Goal: Communication & Community: Answer question/provide support

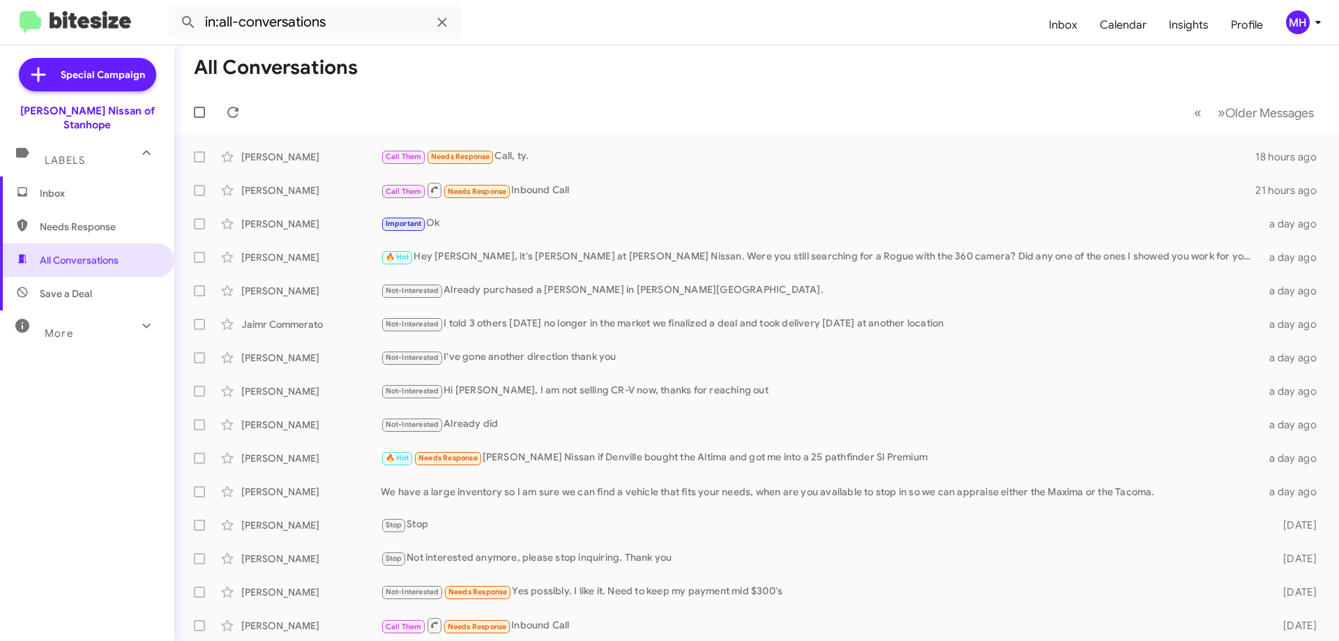
click at [61, 186] on span "Inbox" at bounding box center [99, 193] width 119 height 14
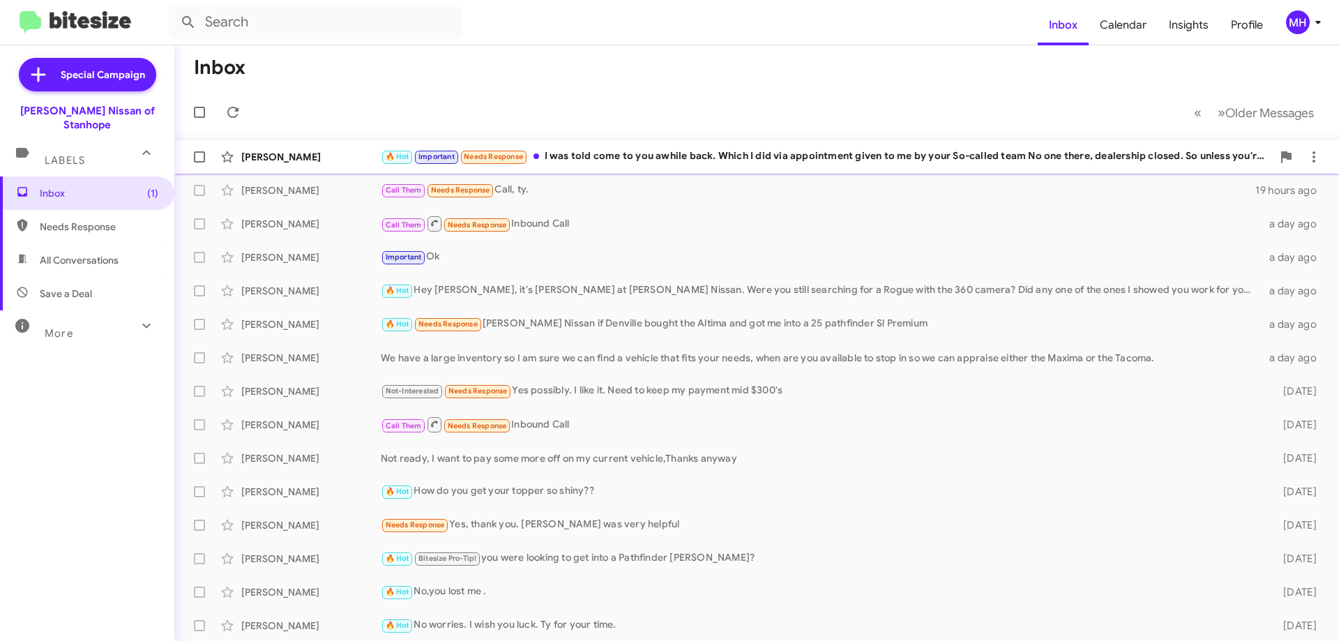
click at [636, 153] on div "🔥 Hot Important Needs Response I was told come to you awhile back. Which I did …" at bounding box center [827, 157] width 892 height 16
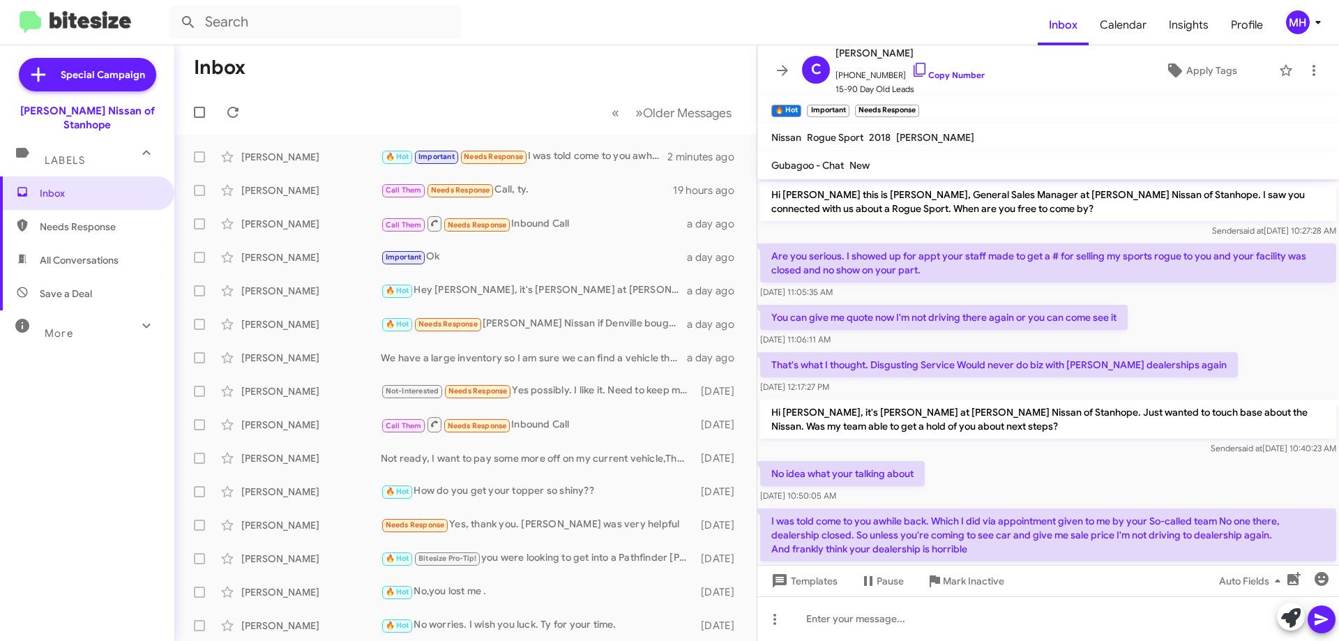
click at [69, 253] on span "All Conversations" at bounding box center [79, 260] width 79 height 14
type input "in:all-conversations"
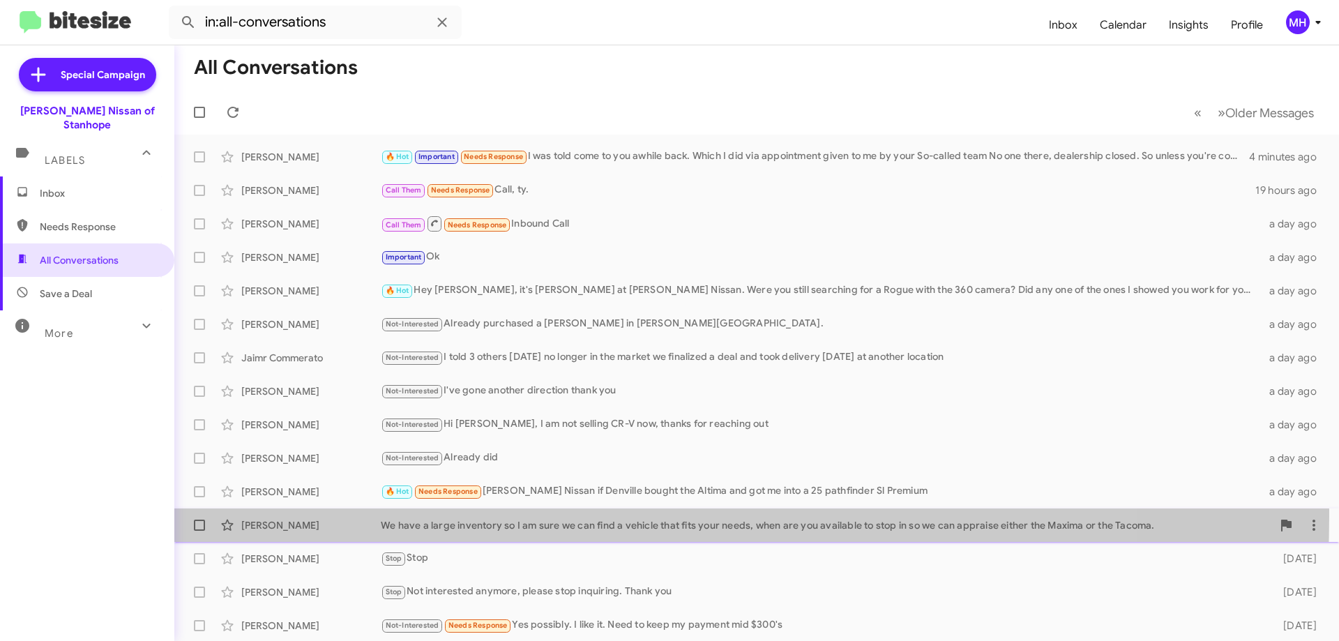
click at [437, 516] on div "[PERSON_NAME] We have a large inventory so I am sure we can find a vehicle that…" at bounding box center [757, 525] width 1143 height 28
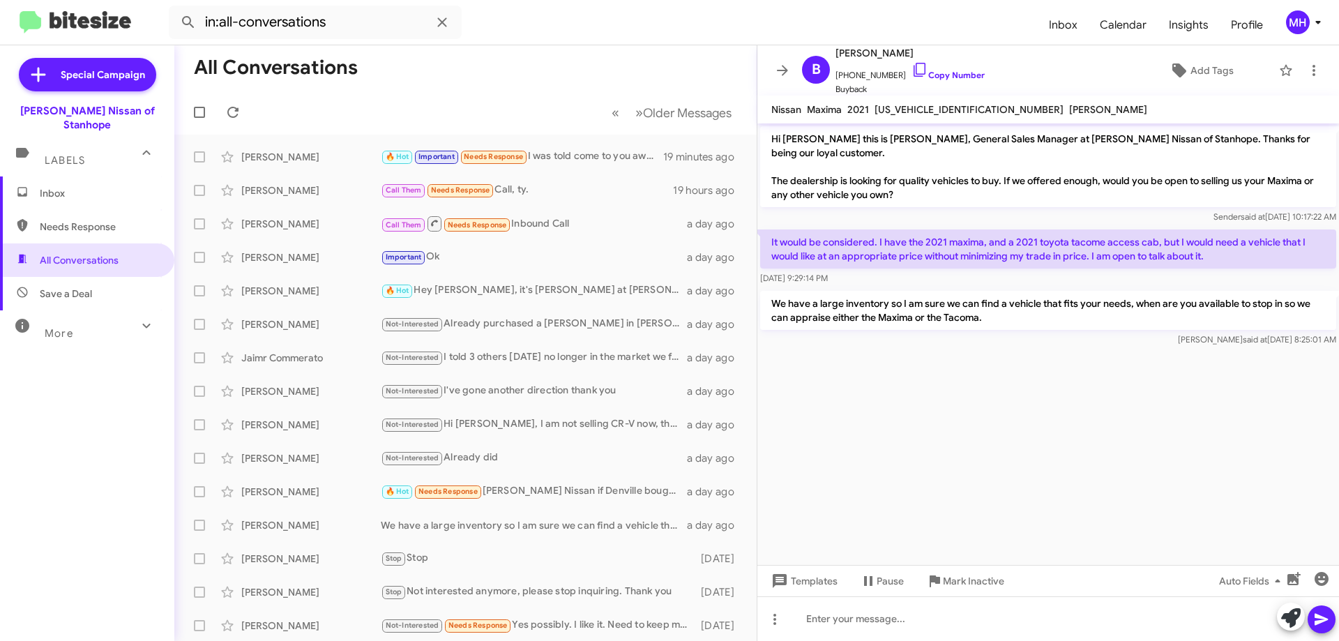
click at [67, 186] on span "Inbox" at bounding box center [99, 193] width 119 height 14
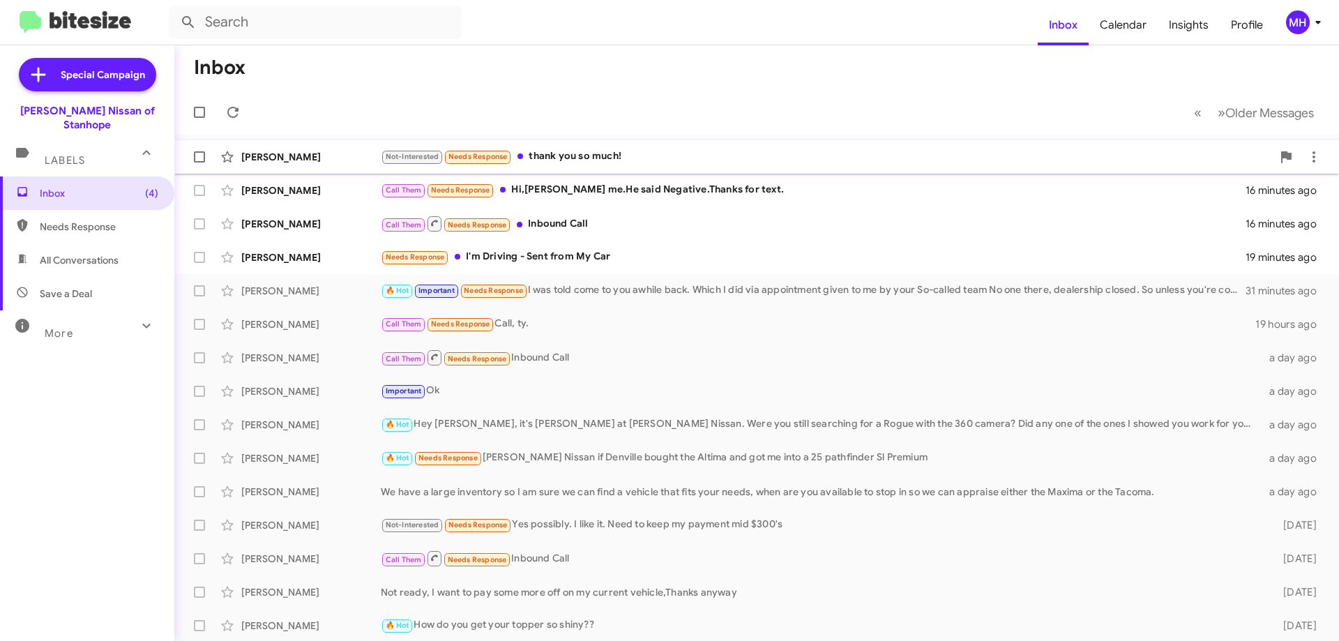
click at [623, 150] on div "Not-Interested Needs Response thank you so much!" at bounding box center [827, 157] width 892 height 16
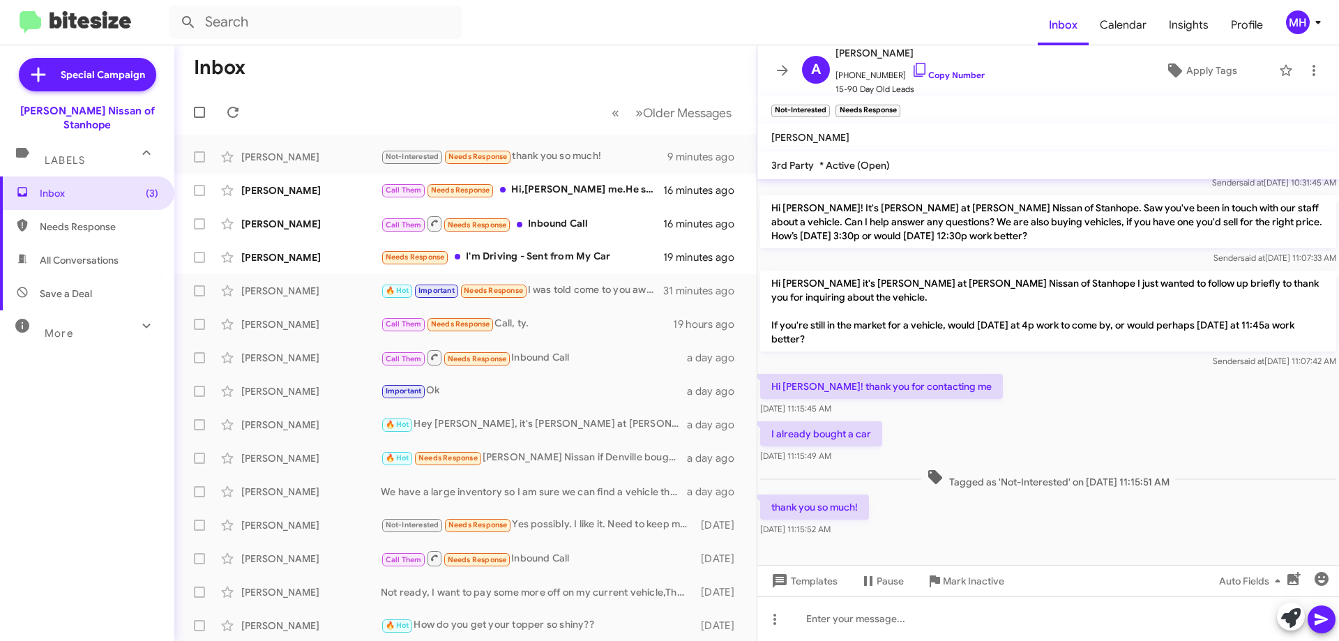
scroll to position [140, 0]
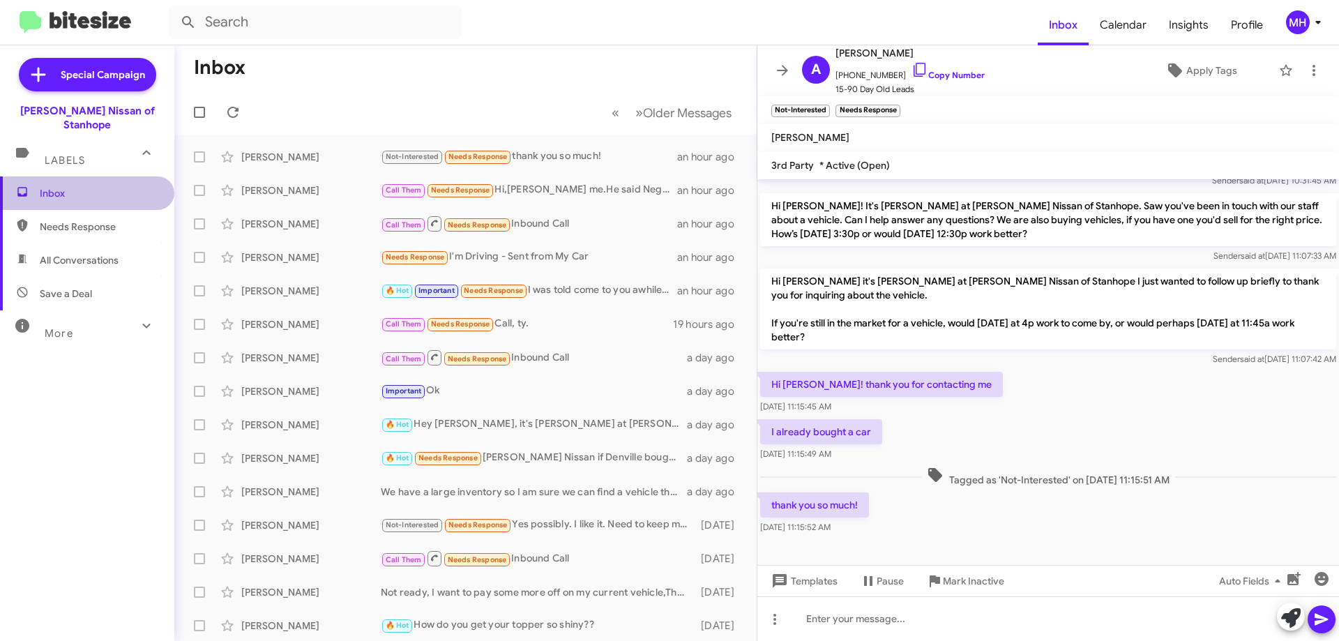
click at [88, 186] on span "Inbox" at bounding box center [87, 192] width 174 height 33
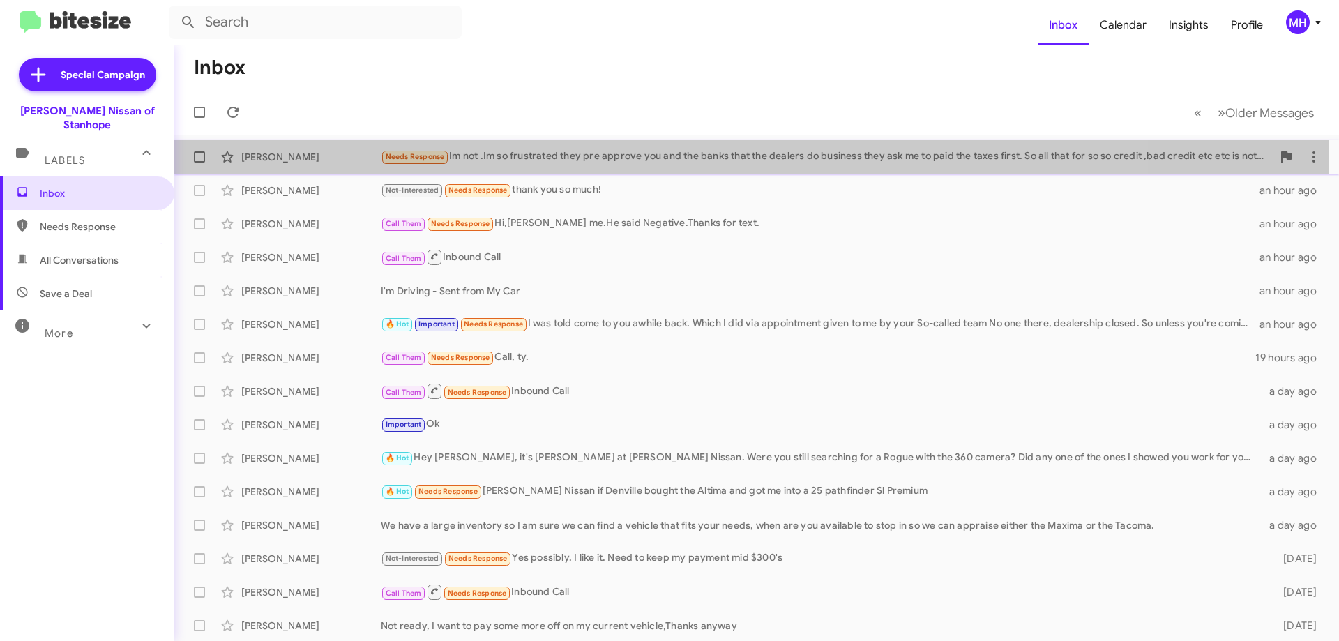
click at [618, 151] on div "Needs Response Im not .Im so frustrated they pre approve you and the banks that…" at bounding box center [827, 157] width 892 height 16
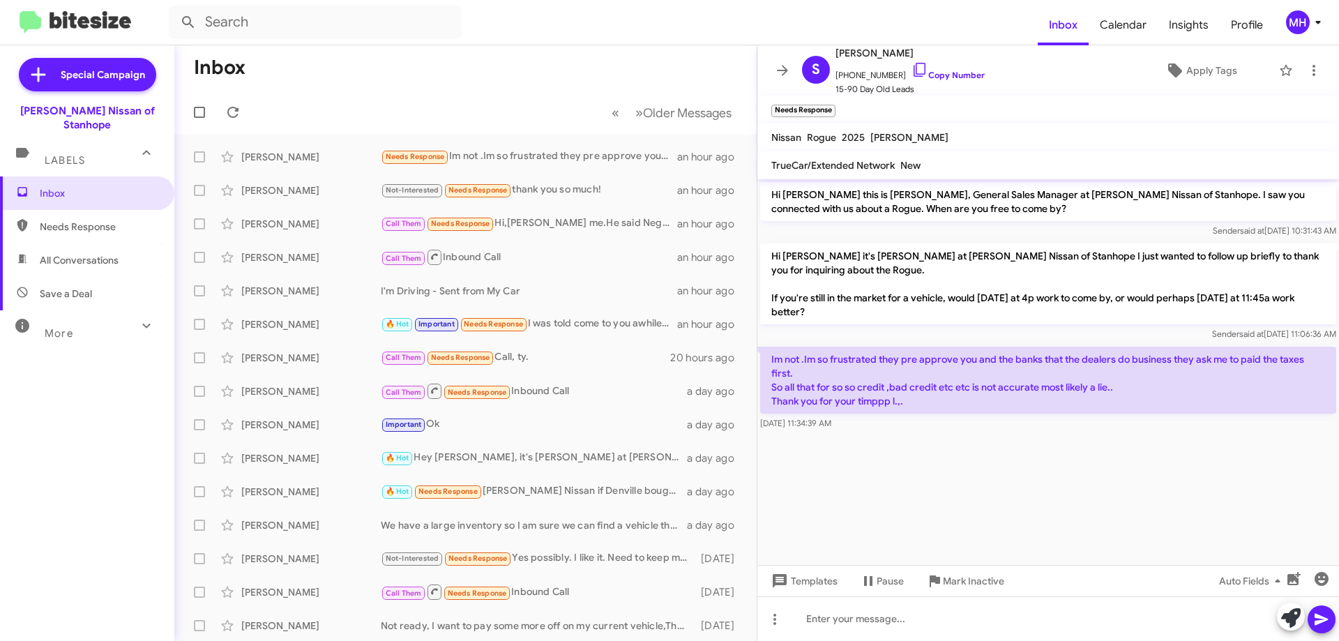
click at [73, 253] on span "All Conversations" at bounding box center [79, 260] width 79 height 14
type input "in:all-conversations"
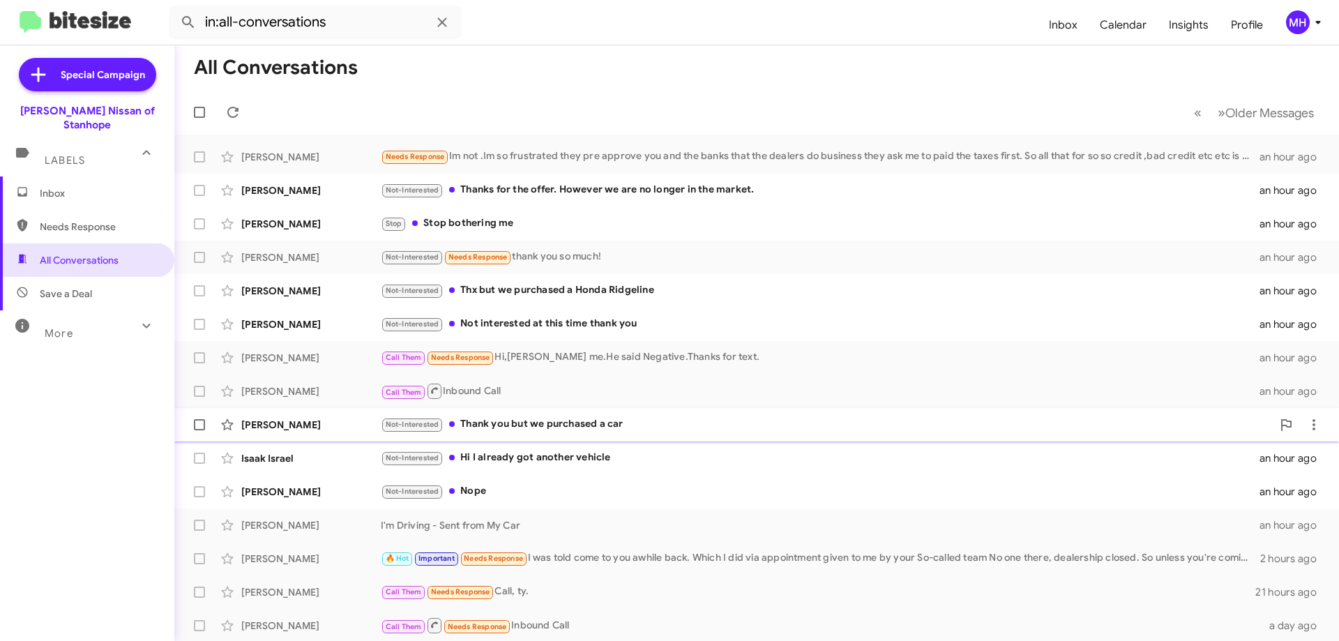
click at [534, 421] on div "Not-Interested Thank you but we purchased a car" at bounding box center [827, 424] width 892 height 16
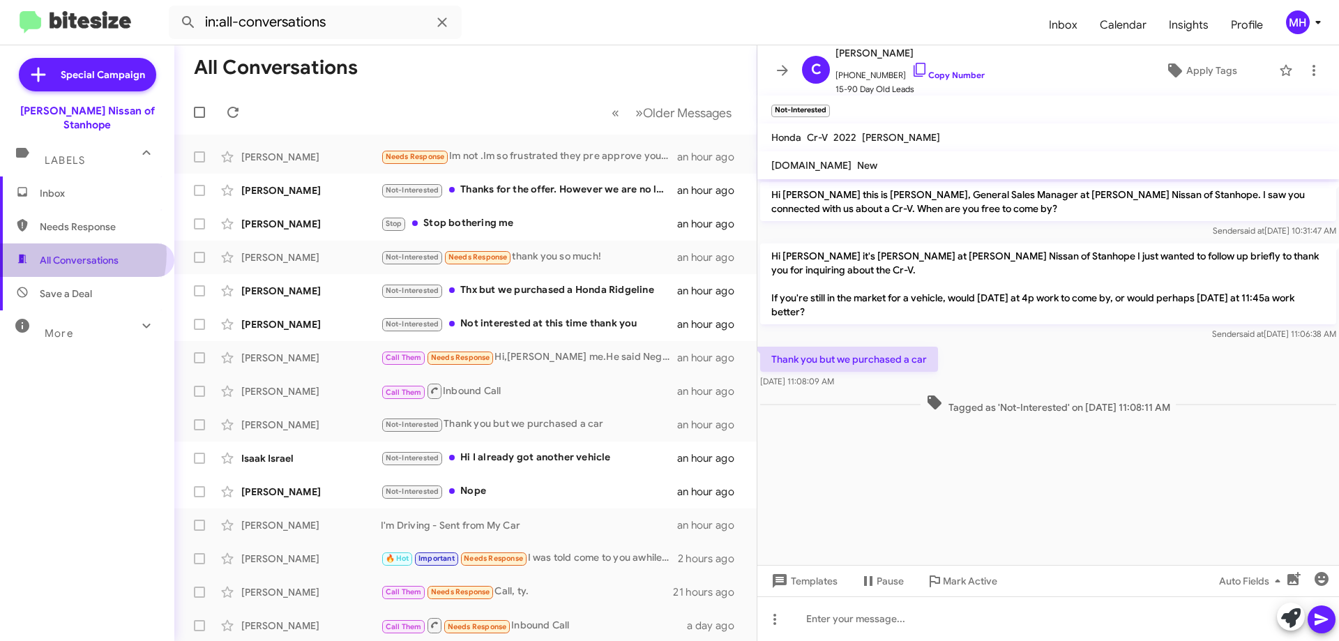
click at [63, 253] on span "All Conversations" at bounding box center [79, 260] width 79 height 14
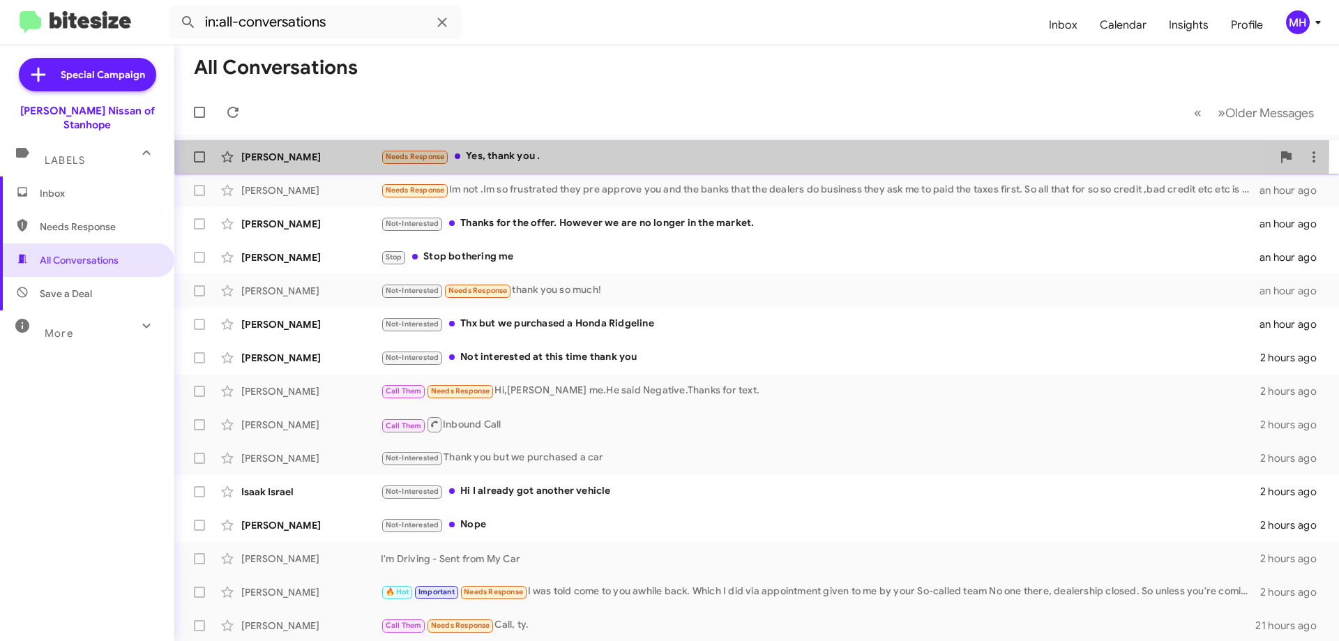
click at [590, 149] on div "Needs Response Yes, thank you ." at bounding box center [827, 157] width 892 height 16
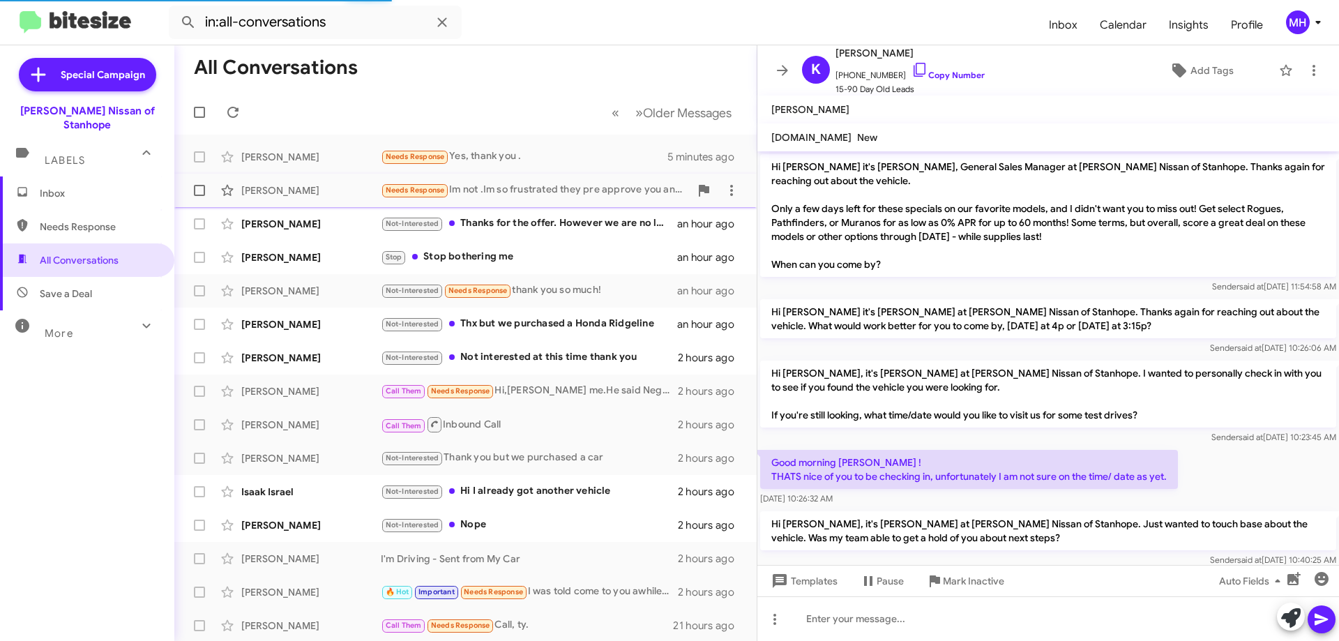
scroll to position [73, 0]
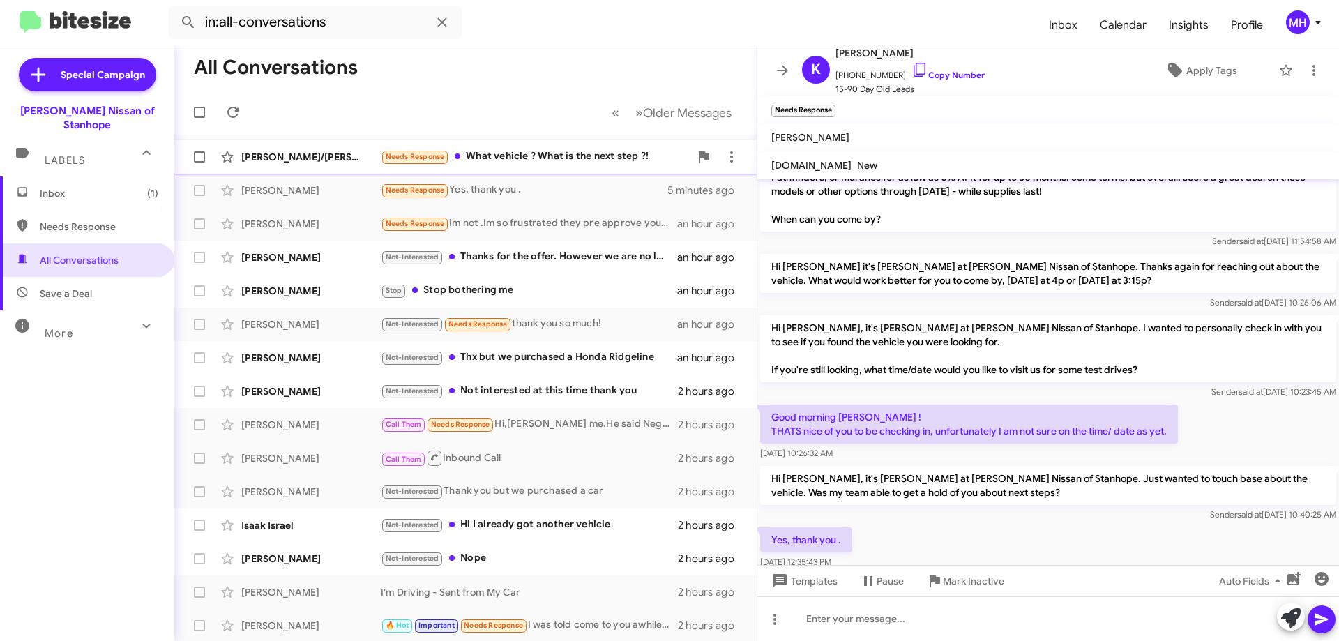
click at [532, 153] on div "Needs Response What vehicle ? What is the next step ?!" at bounding box center [535, 157] width 309 height 16
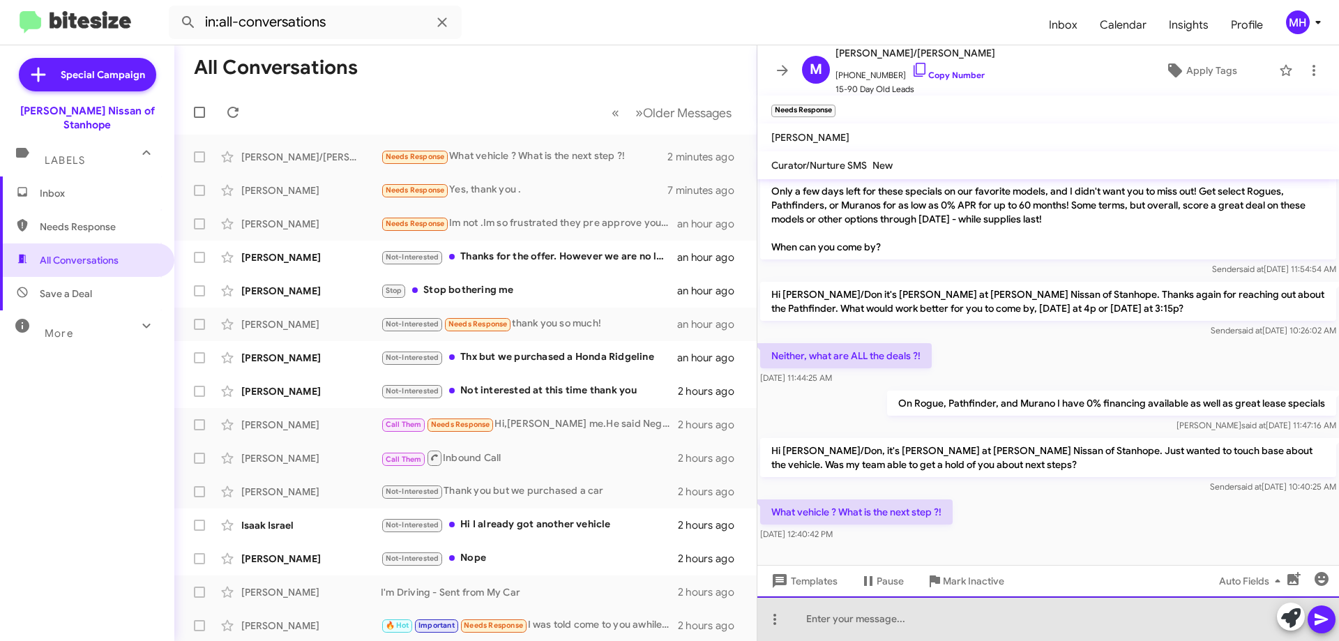
click at [815, 620] on div at bounding box center [1049, 618] width 582 height 45
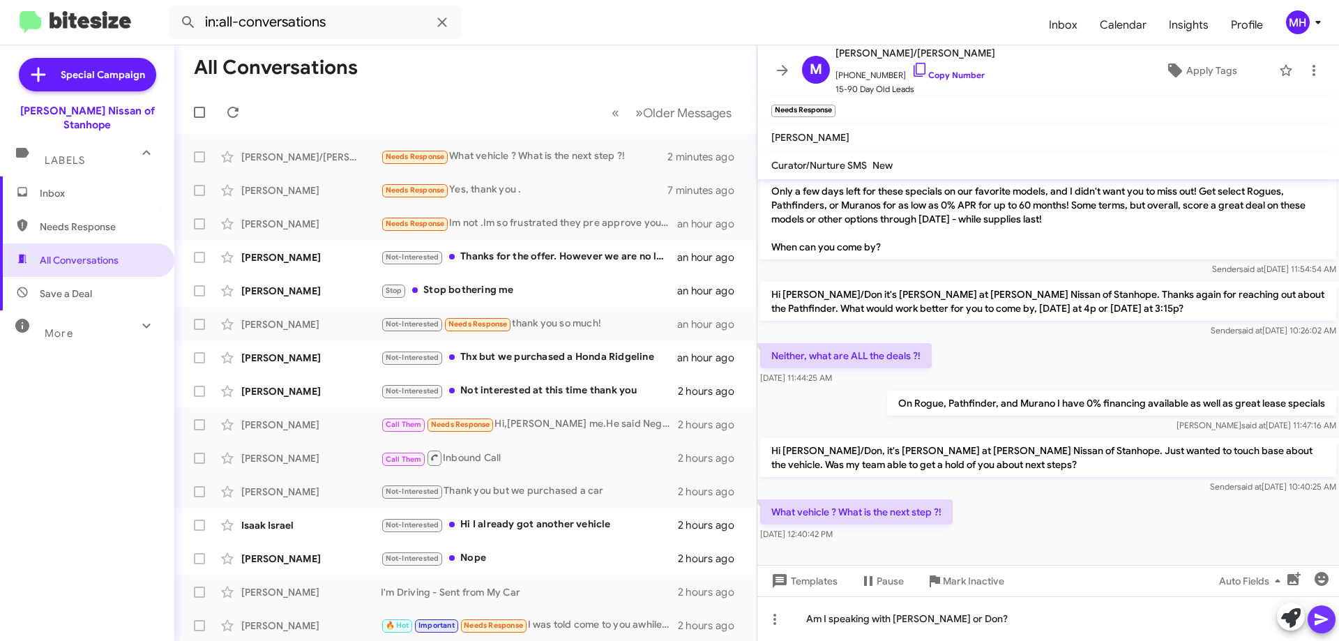
click at [1323, 622] on icon at bounding box center [1321, 620] width 13 height 12
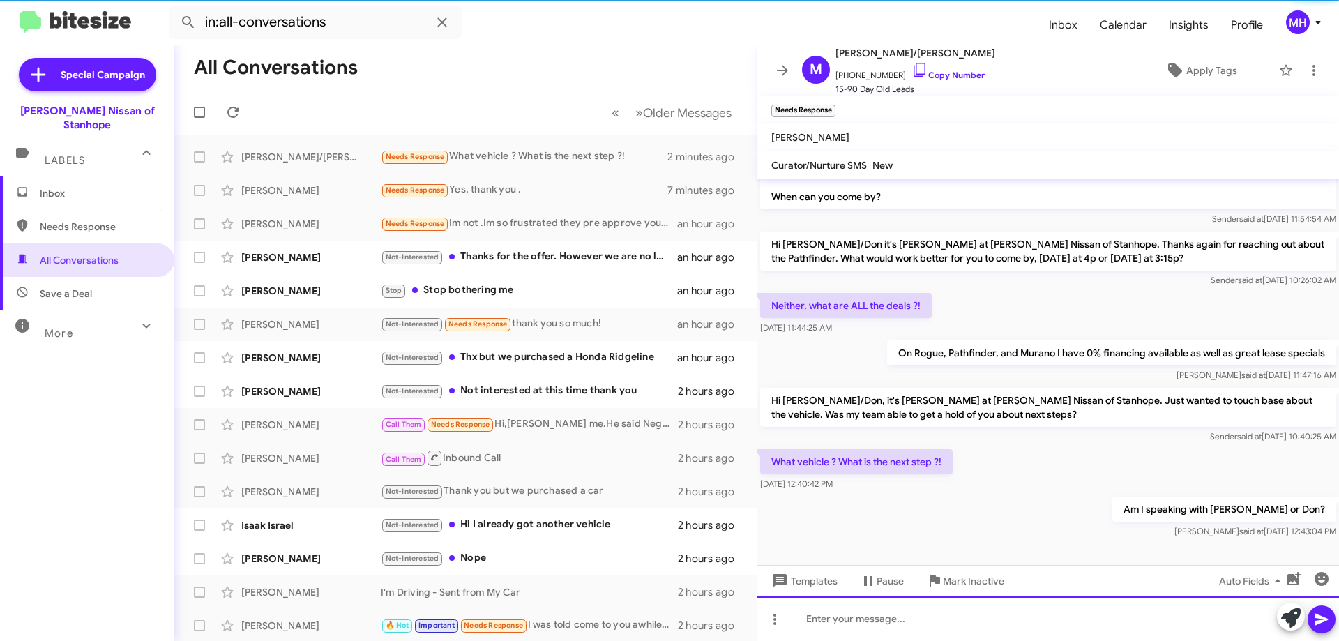
scroll to position [96, 0]
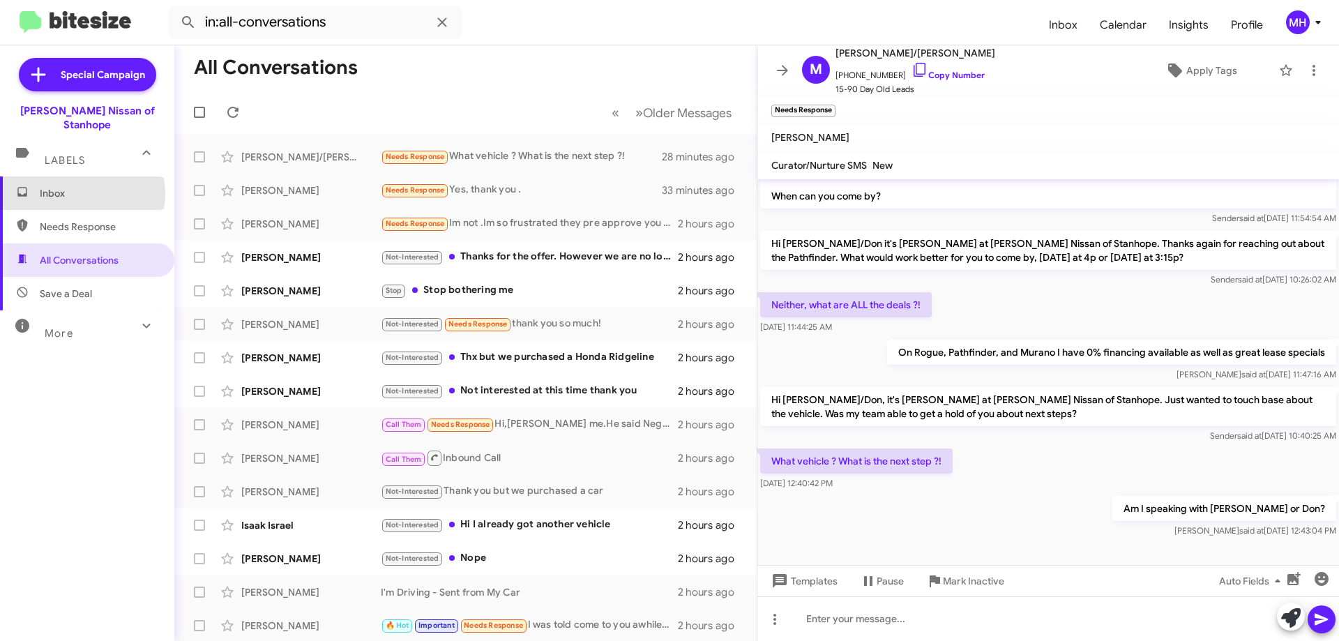
click at [75, 186] on span "Inbox" at bounding box center [99, 193] width 119 height 14
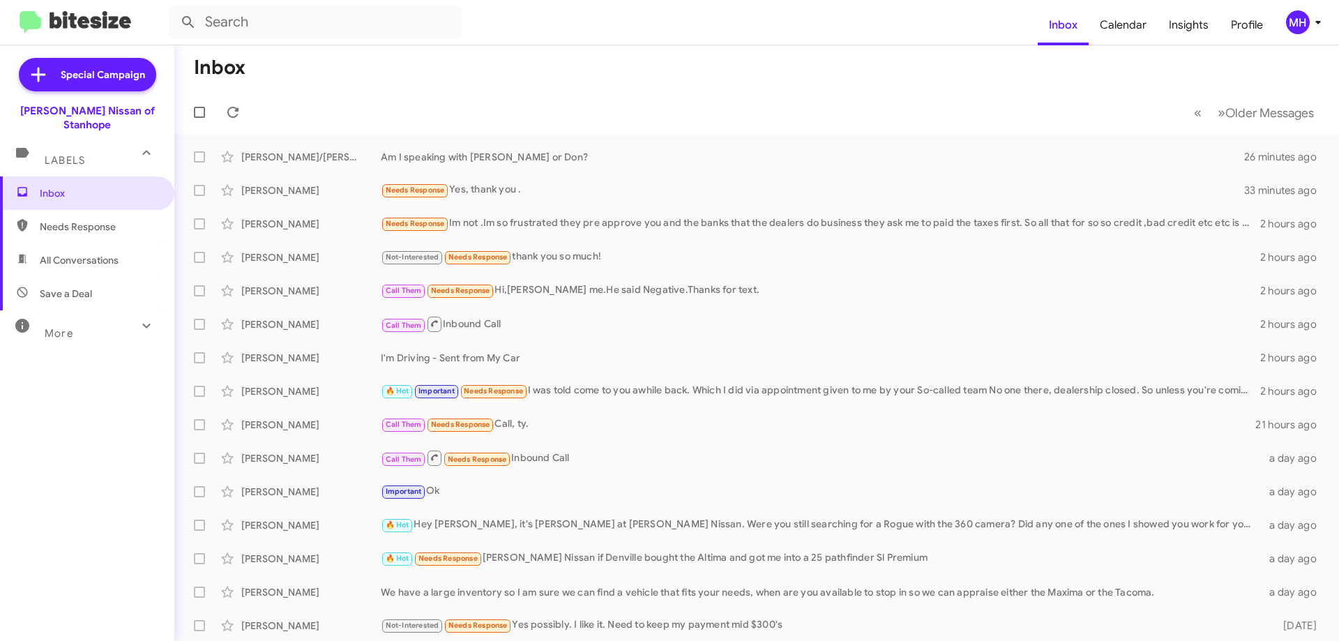
click at [76, 220] on span "Needs Response" at bounding box center [99, 227] width 119 height 14
type input "in:needs-response"
